Goal: Task Accomplishment & Management: Use online tool/utility

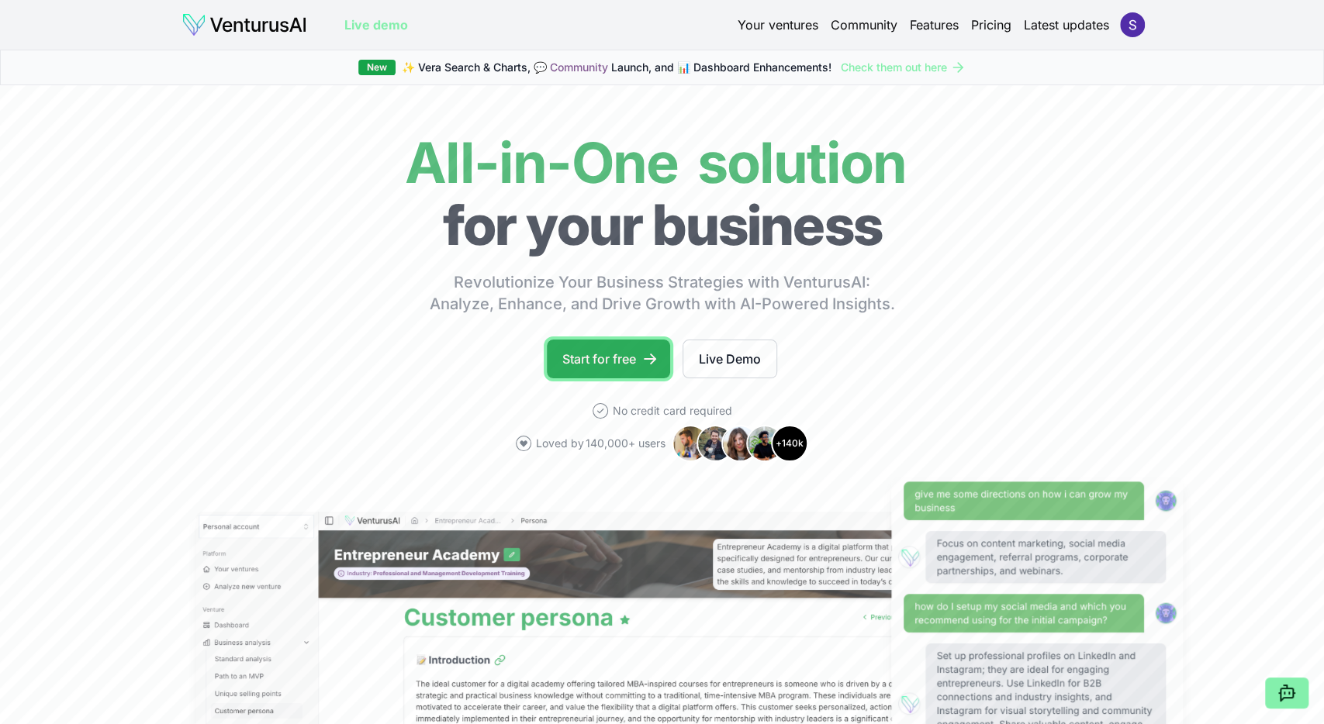
click at [610, 348] on link "Start for free" at bounding box center [608, 359] width 123 height 39
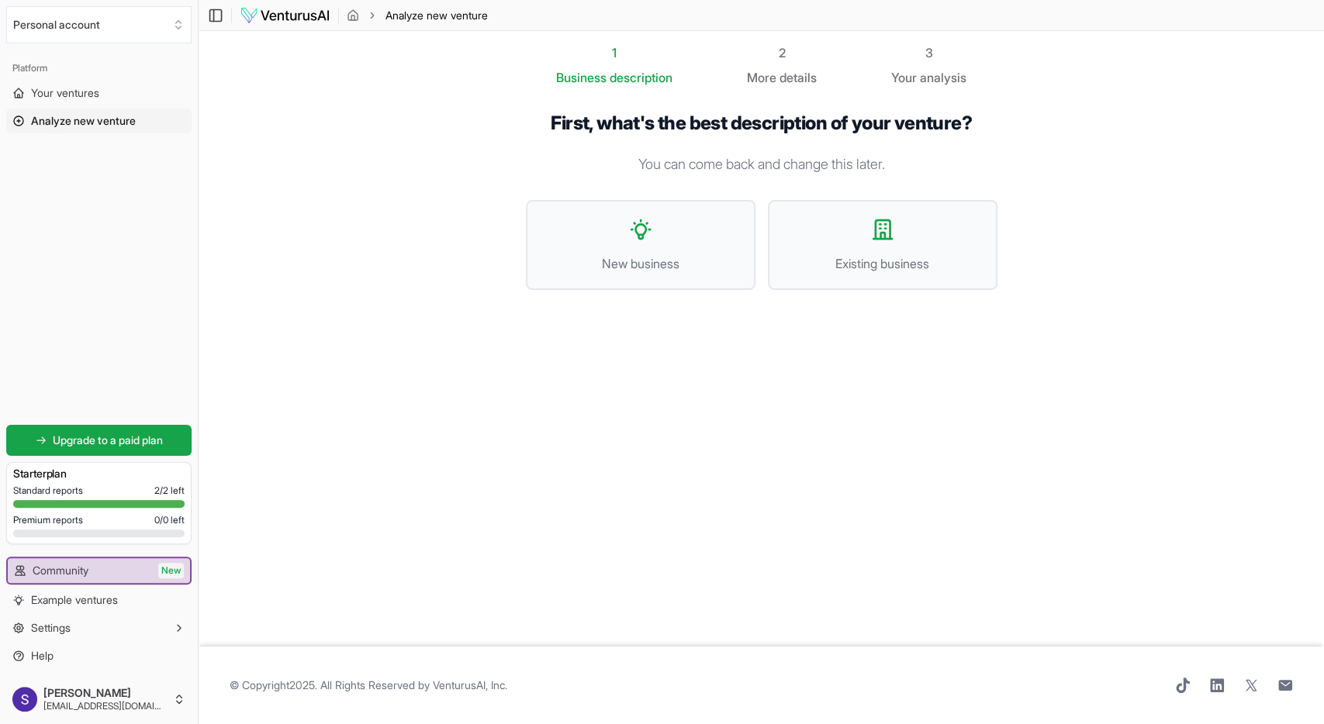
click at [106, 115] on span "Analyze new venture" at bounding box center [83, 121] width 105 height 16
click at [112, 88] on link "Your ventures" at bounding box center [98, 93] width 185 height 25
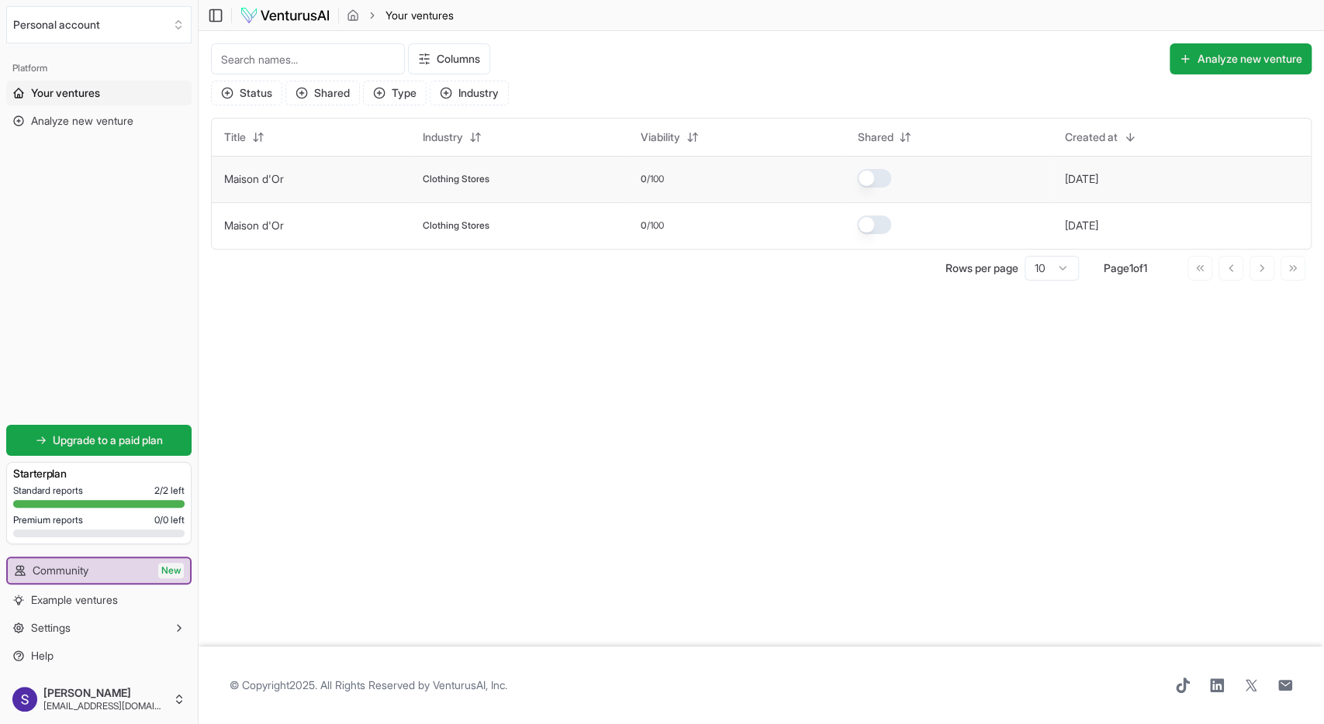
click at [257, 176] on link "Maison d'Or" at bounding box center [254, 178] width 60 height 13
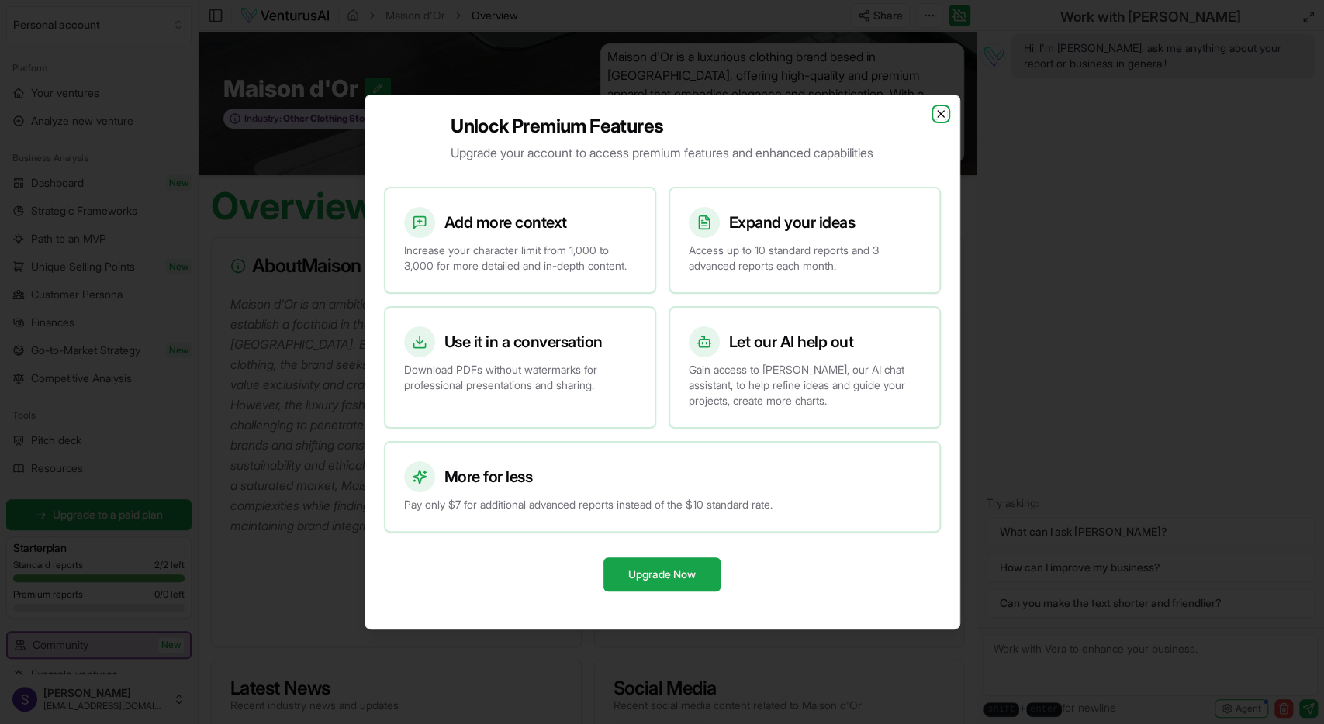
click at [939, 111] on icon "button" at bounding box center [940, 114] width 12 height 12
